Goal: Check status: Check status

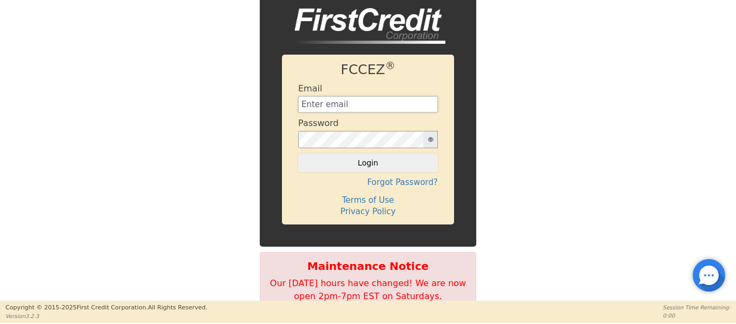
type input "[EMAIL_ADDRESS][DOMAIN_NAME]"
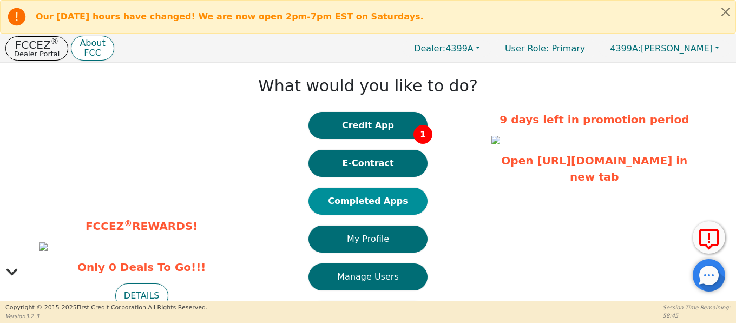
click at [348, 207] on button "Completed Apps" at bounding box center [367, 201] width 119 height 27
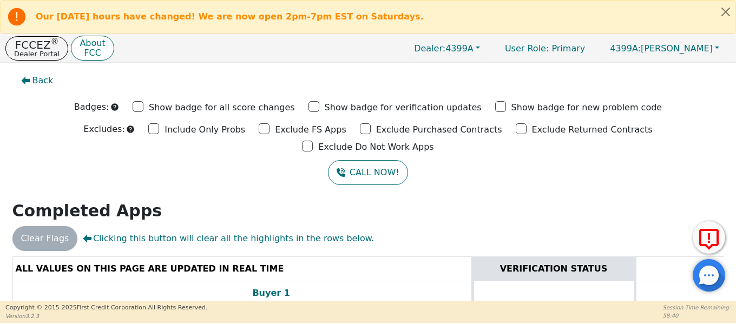
click at [516, 201] on h2 "Completed Apps" at bounding box center [367, 210] width 711 height 19
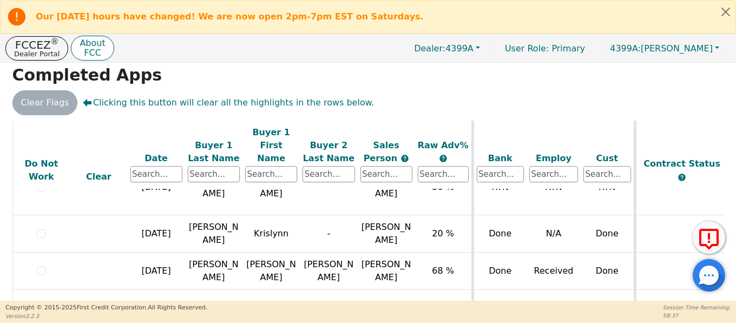
scroll to position [1028, 0]
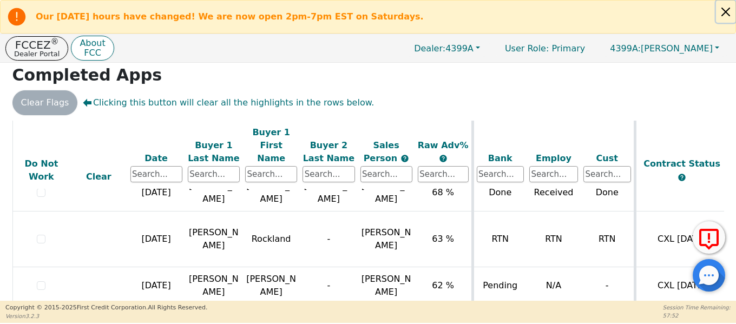
click at [725, 9] on button "Close alert" at bounding box center [725, 12] width 19 height 22
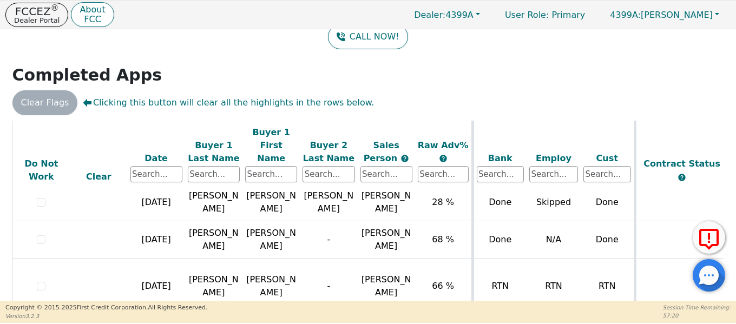
scroll to position [649, 0]
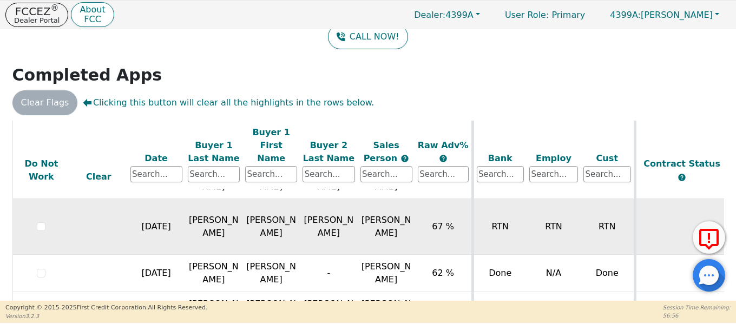
click at [683, 221] on td at bounding box center [681, 227] width 93 height 56
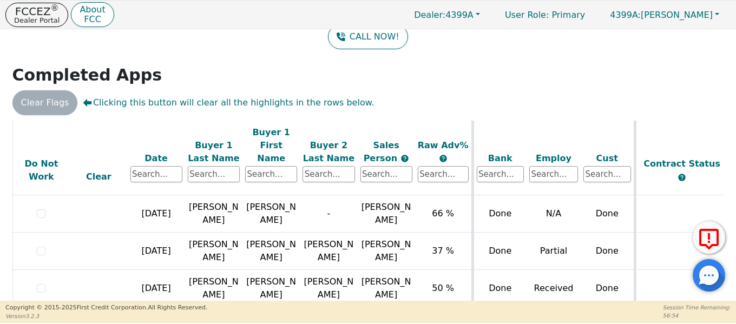
scroll to position [433, 0]
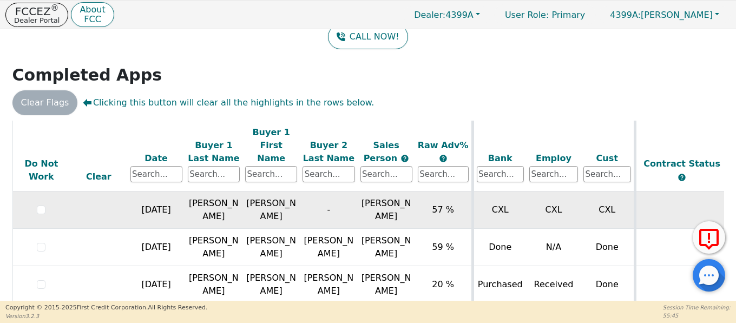
click at [683, 192] on td at bounding box center [681, 210] width 93 height 37
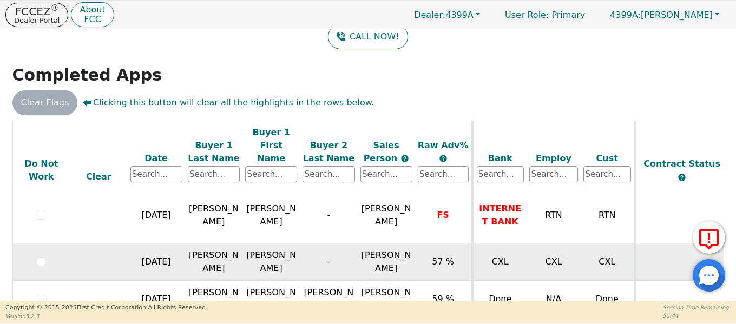
scroll to position [379, 0]
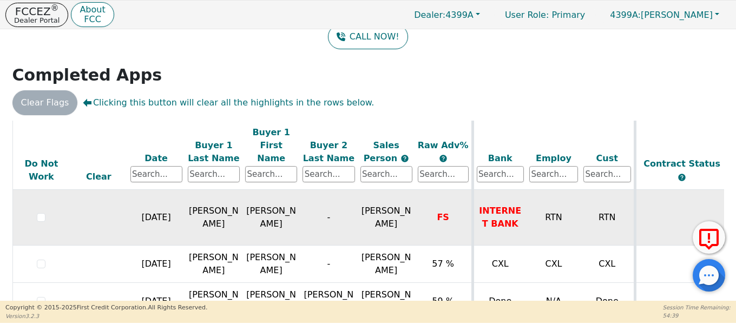
click at [690, 206] on td at bounding box center [681, 218] width 93 height 56
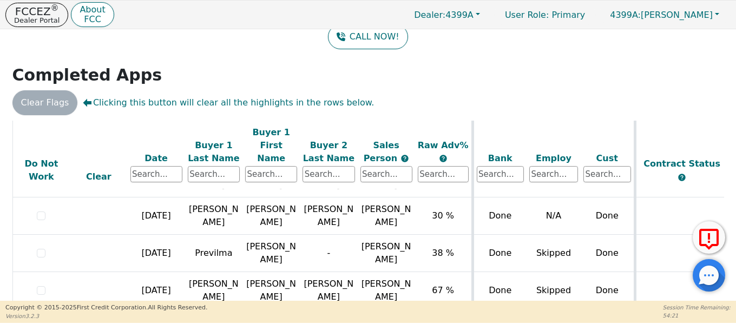
scroll to position [0, 0]
